Goal: Task Accomplishment & Management: Manage account settings

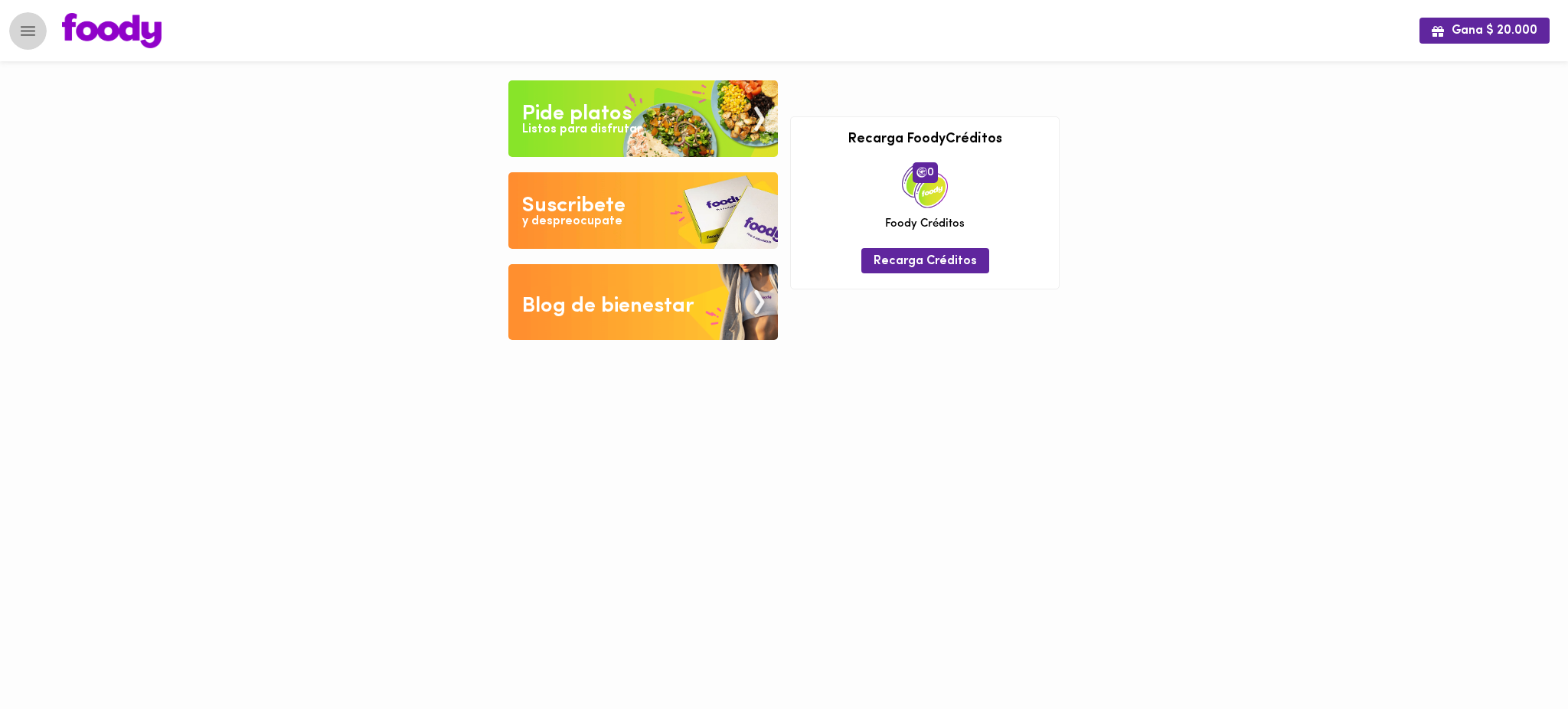
click at [27, 26] on icon "Menu" at bounding box center [28, 31] width 14 height 10
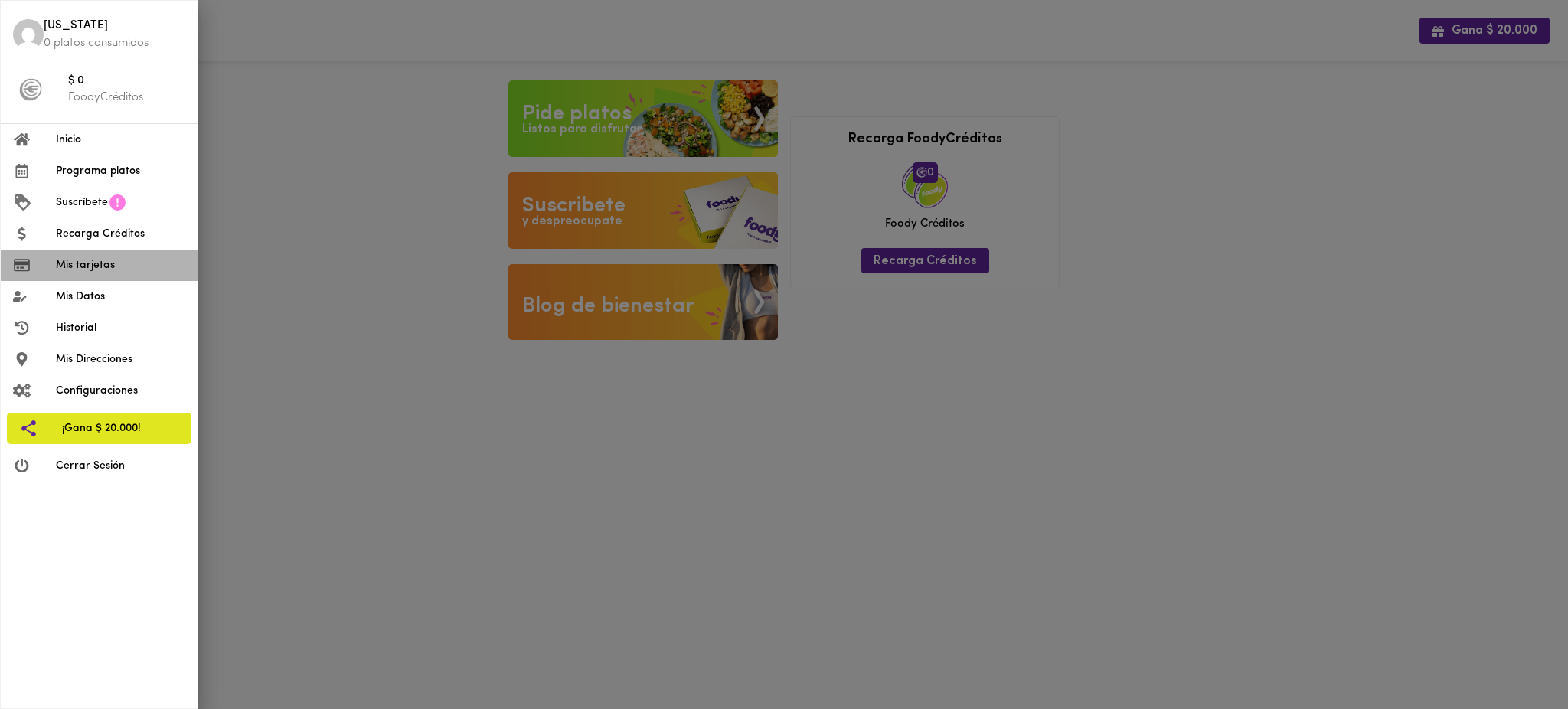
click at [108, 269] on span "Mis tarjetas" at bounding box center [121, 265] width 129 height 16
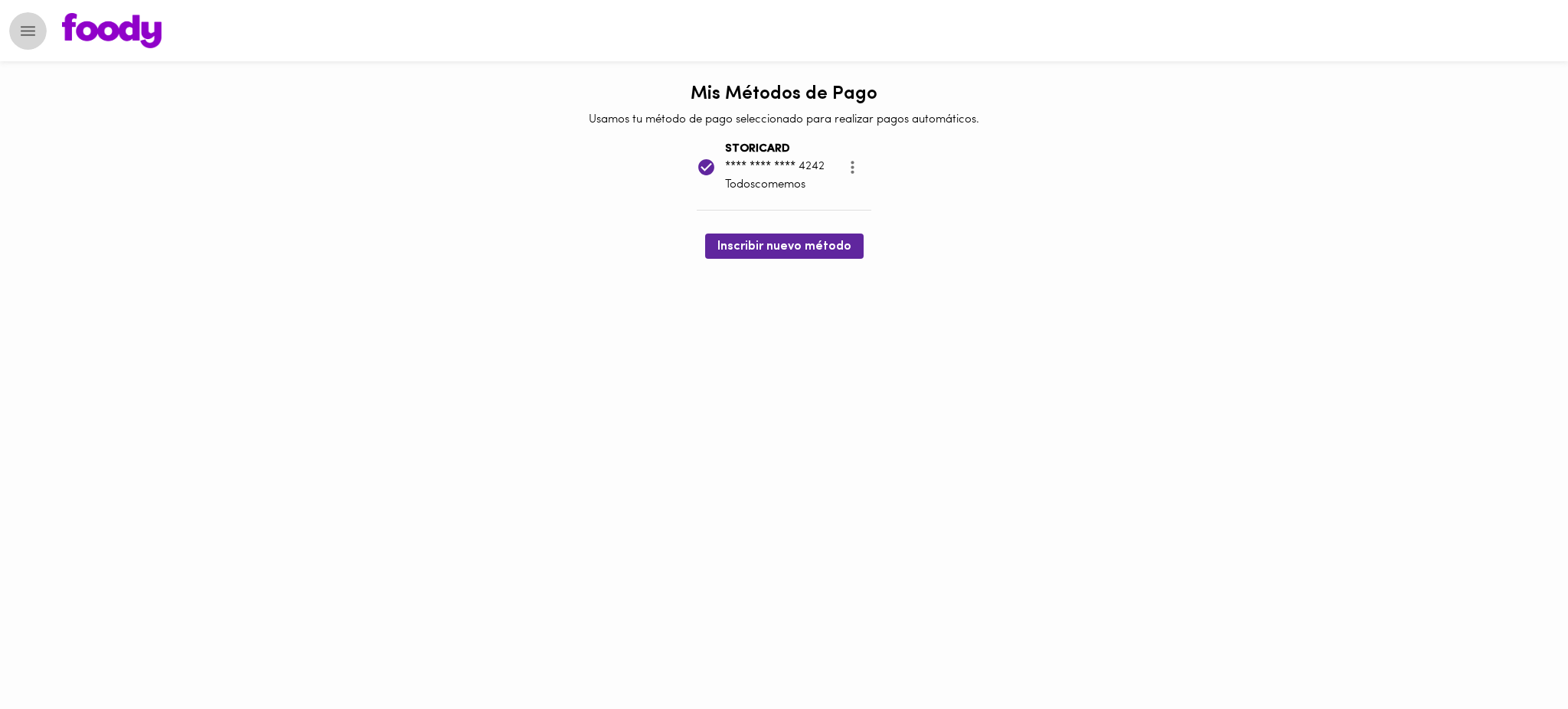
click at [27, 31] on icon "Menu" at bounding box center [28, 31] width 14 height 10
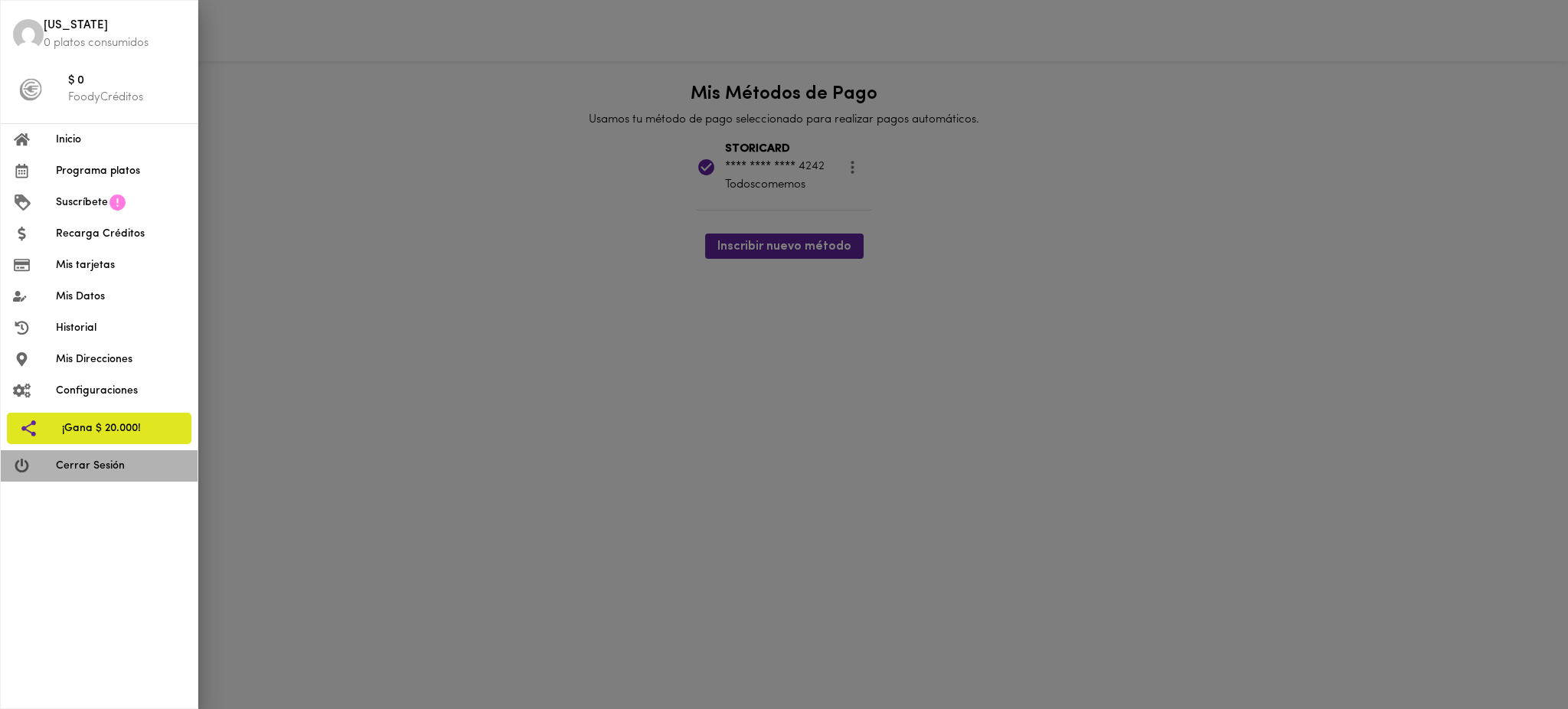
click at [110, 465] on span "Cerrar Sesión" at bounding box center [121, 465] width 129 height 16
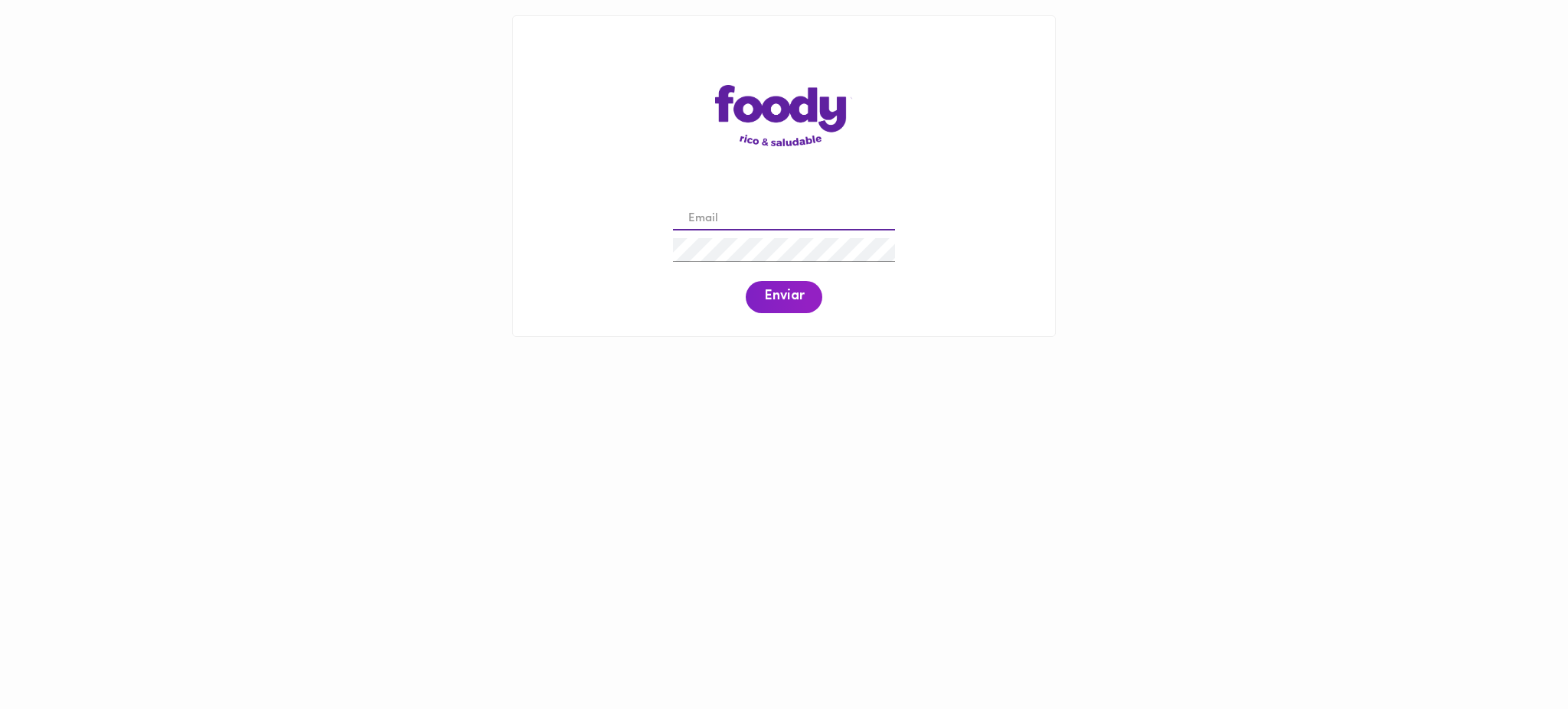
click at [793, 215] on input "email" at bounding box center [784, 219] width 222 height 24
paste input "xiomara.carvajalino@todoscomemos.com"
click at [780, 296] on span "Enviar" at bounding box center [784, 297] width 40 height 17
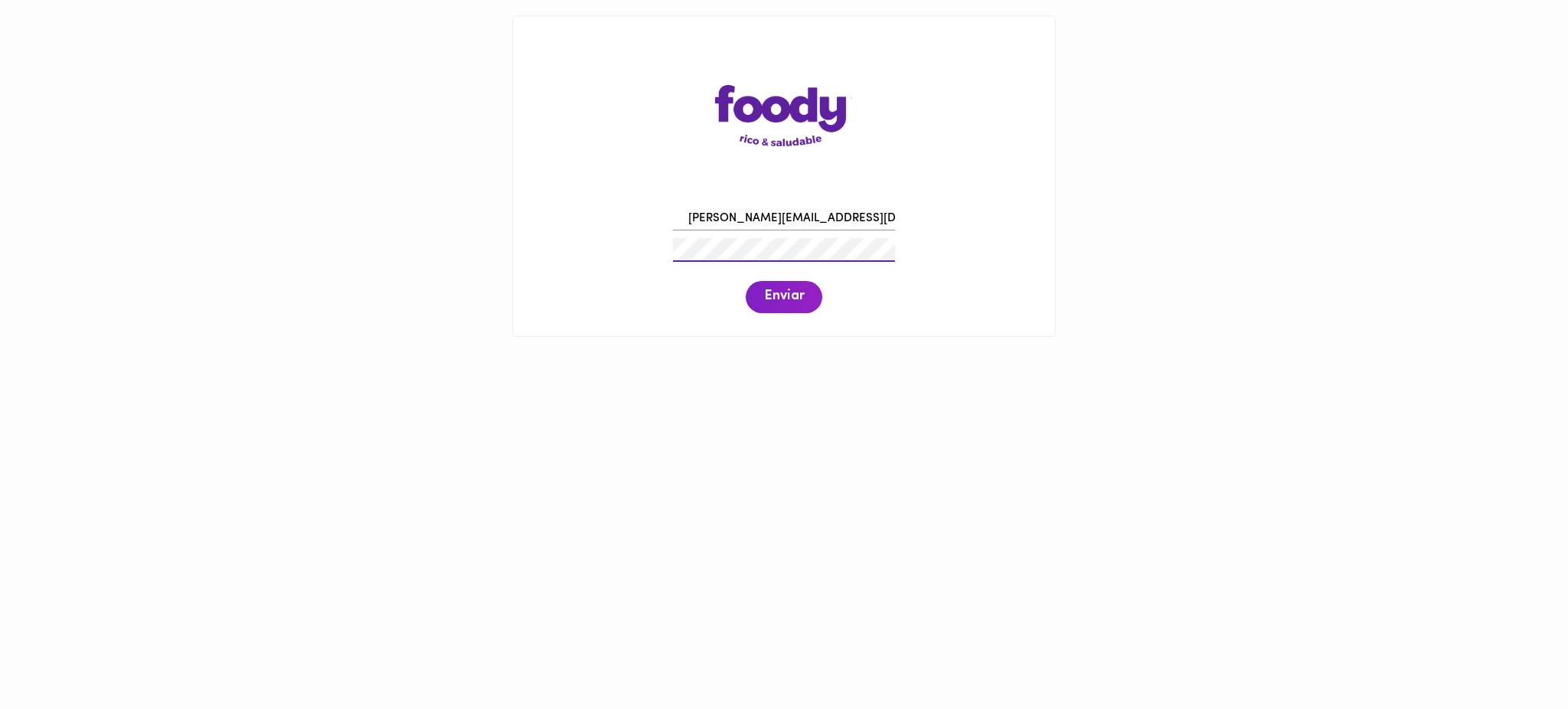
click at [643, 248] on div "xiomara.carvajalino@todoscomemos.com Enviar" at bounding box center [784, 258] width 511 height 117
click at [791, 294] on span "Enviar" at bounding box center [784, 297] width 40 height 17
drag, startPoint x: 687, startPoint y: 216, endPoint x: 1031, endPoint y: 222, distance: 344.1
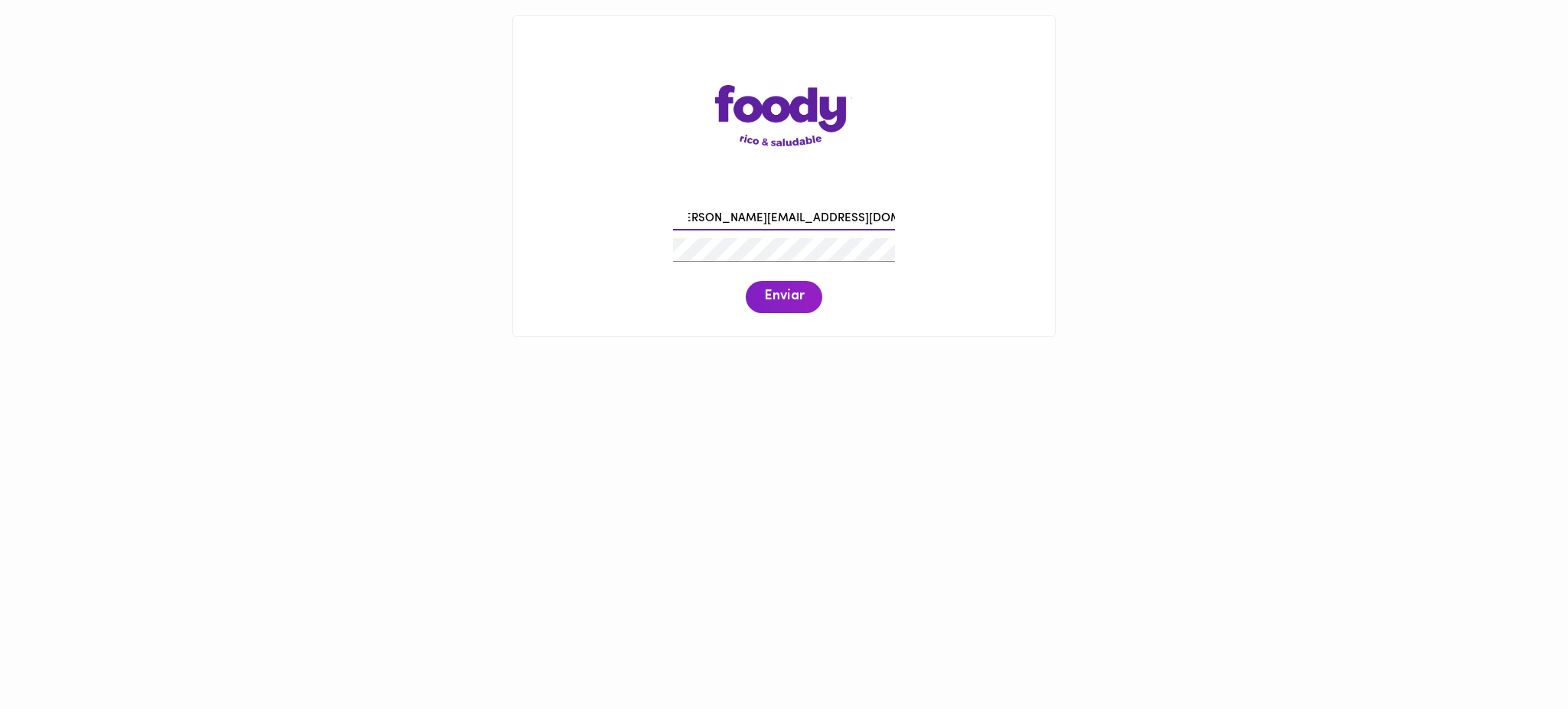
click at [1031, 222] on div "xiomara.carvajalino@todoscomemos.com Enviar" at bounding box center [784, 258] width 511 height 117
paste input "talentohuma"
type input "talentohumano@todoscomemos.com"
click at [796, 300] on span "Enviar" at bounding box center [784, 297] width 40 height 17
